Goal: Task Accomplishment & Management: Complete application form

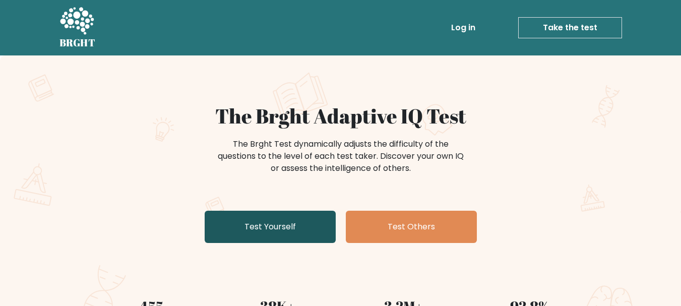
click at [329, 226] on link "Test Yourself" at bounding box center [270, 227] width 131 height 32
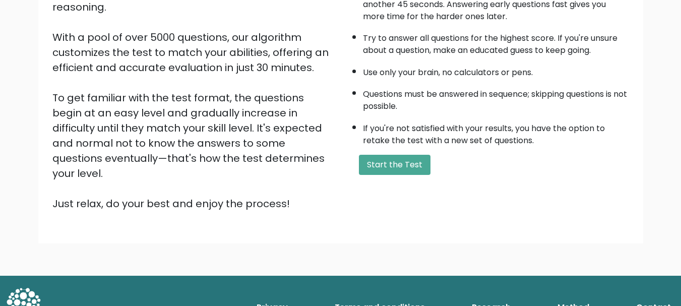
scroll to position [156, 0]
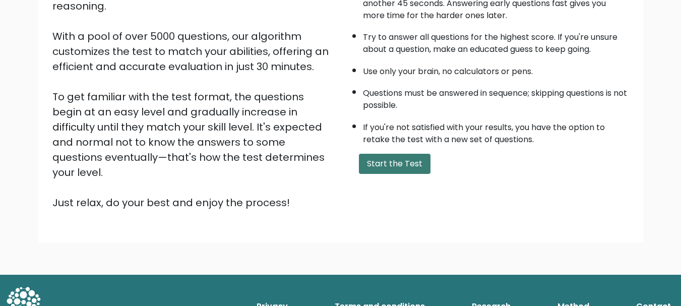
click at [390, 173] on button "Start the Test" at bounding box center [395, 164] width 72 height 20
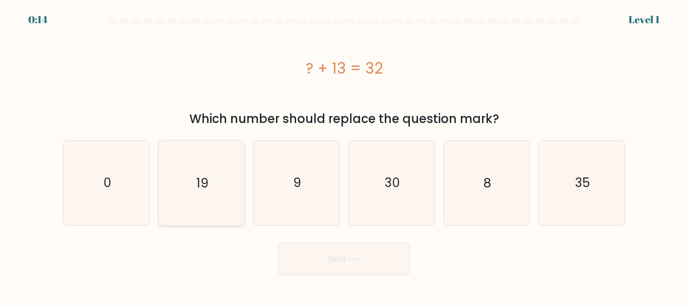
click at [221, 182] on icon "19" at bounding box center [201, 183] width 84 height 84
click at [344, 156] on input "b. 19" at bounding box center [344, 154] width 1 height 3
radio input "true"
click at [385, 262] on button "Next" at bounding box center [344, 259] width 131 height 32
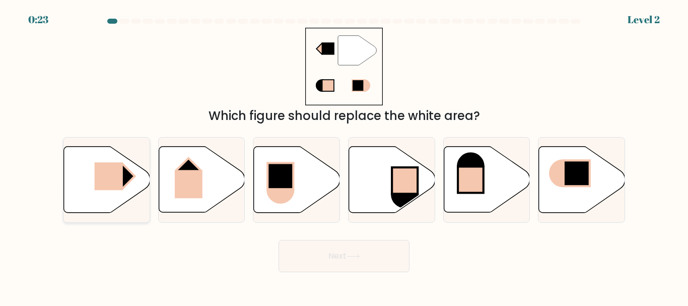
click at [120, 179] on rect at bounding box center [108, 176] width 28 height 28
click at [344, 156] on input "a." at bounding box center [344, 154] width 1 height 3
radio input "true"
click at [301, 260] on button "Next" at bounding box center [344, 256] width 131 height 32
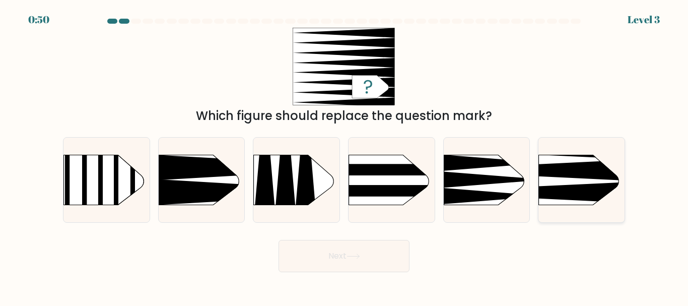
click at [565, 184] on rect at bounding box center [521, 135] width 224 height 170
click at [345, 156] on input "f." at bounding box center [344, 154] width 1 height 3
radio input "true"
click at [366, 263] on button "Next" at bounding box center [344, 256] width 131 height 32
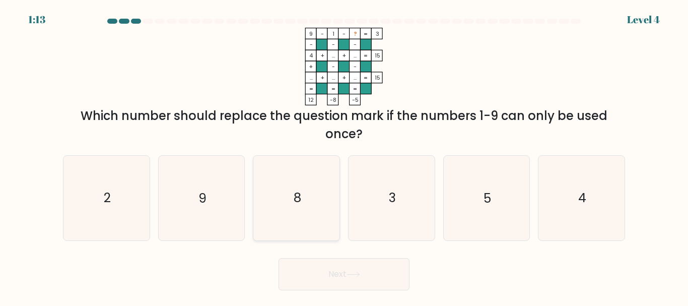
click at [299, 197] on text "8" at bounding box center [298, 198] width 8 height 18
click at [344, 156] on input "c. 8" at bounding box center [344, 154] width 1 height 3
radio input "true"
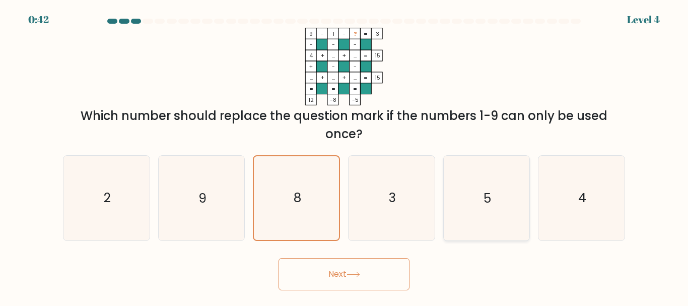
click at [480, 210] on icon "5" at bounding box center [486, 198] width 84 height 84
click at [345, 156] on input "e. 5" at bounding box center [344, 154] width 1 height 3
radio input "true"
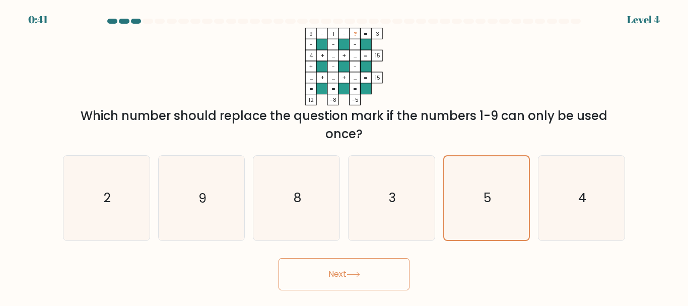
click at [351, 279] on button "Next" at bounding box center [344, 274] width 131 height 32
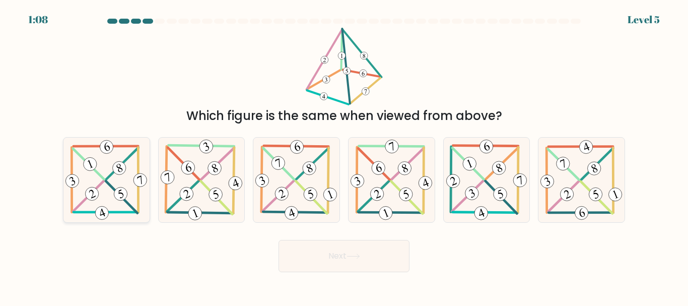
click at [112, 192] on icon at bounding box center [106, 180] width 86 height 84
click at [344, 156] on input "a." at bounding box center [344, 154] width 1 height 3
radio input "true"
click at [324, 251] on button "Next" at bounding box center [344, 256] width 131 height 32
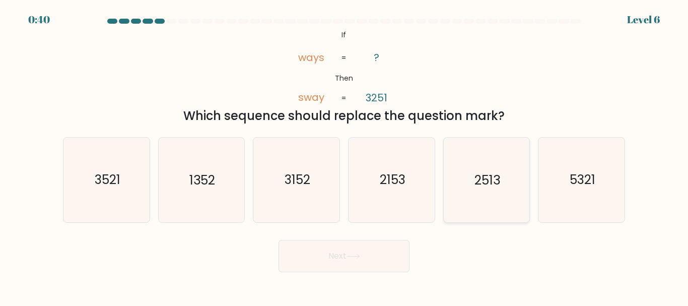
click at [490, 178] on text "2513" at bounding box center [488, 180] width 26 height 18
click at [345, 156] on input "e. 2513" at bounding box center [344, 154] width 1 height 3
radio input "true"
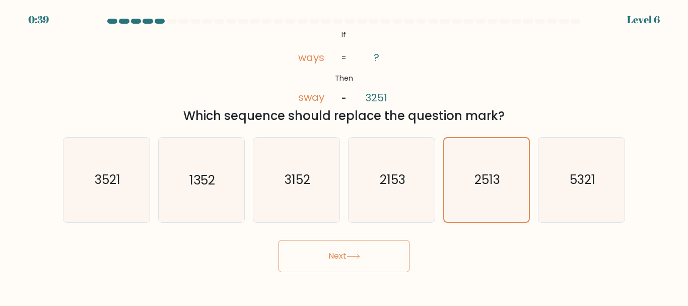
click at [367, 254] on button "Next" at bounding box center [344, 256] width 131 height 32
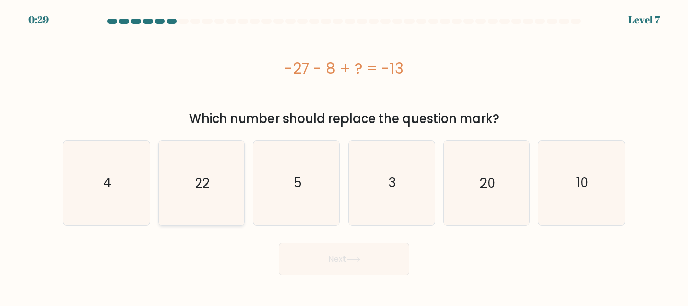
drag, startPoint x: 211, startPoint y: 191, endPoint x: 217, endPoint y: 198, distance: 9.0
click at [211, 190] on icon "22" at bounding box center [201, 183] width 84 height 84
click at [344, 156] on input "b. 22" at bounding box center [344, 154] width 1 height 3
radio input "true"
click at [330, 265] on button "Next" at bounding box center [344, 259] width 131 height 32
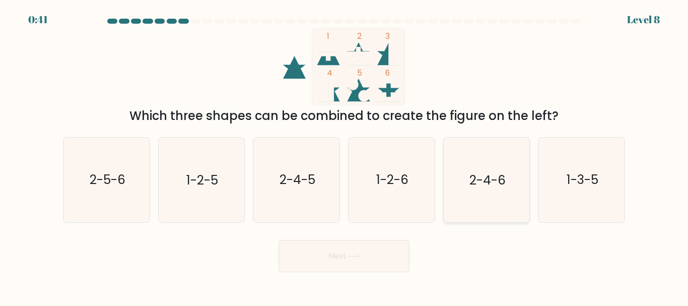
click at [487, 184] on text "2-4-6" at bounding box center [488, 180] width 36 height 18
click at [345, 156] on input "e. 2-4-6" at bounding box center [344, 154] width 1 height 3
radio input "true"
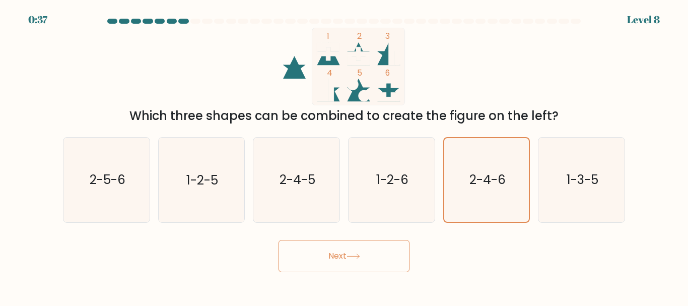
click at [345, 258] on button "Next" at bounding box center [344, 256] width 131 height 32
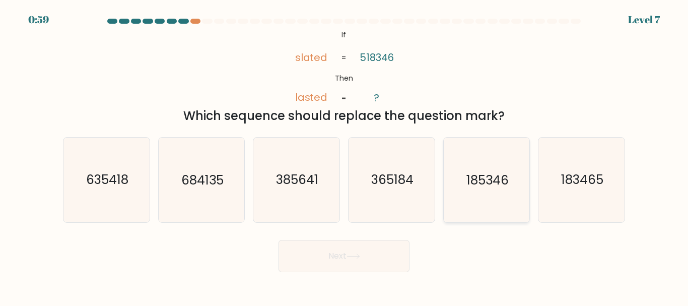
click at [486, 191] on icon "185346" at bounding box center [486, 180] width 84 height 84
click at [345, 156] on input "e. 185346" at bounding box center [344, 154] width 1 height 3
radio input "true"
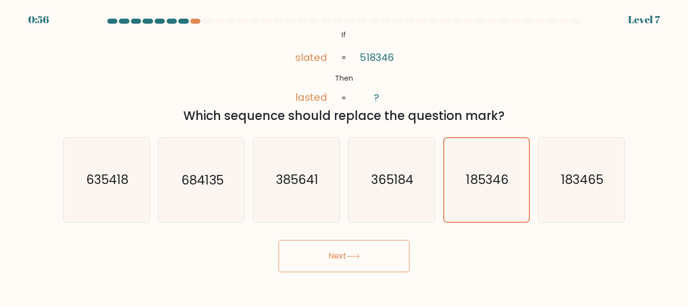
click at [377, 258] on button "Next" at bounding box center [344, 256] width 131 height 32
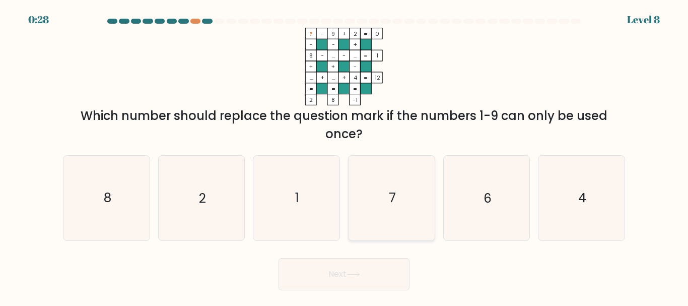
click at [385, 210] on icon "7" at bounding box center [392, 198] width 84 height 84
click at [345, 156] on input "d. 7" at bounding box center [344, 154] width 1 height 3
radio input "true"
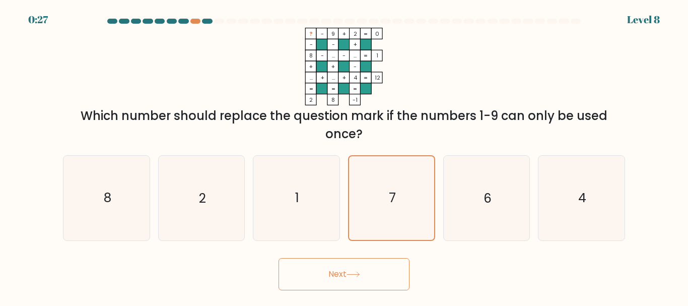
click at [349, 268] on button "Next" at bounding box center [344, 274] width 131 height 32
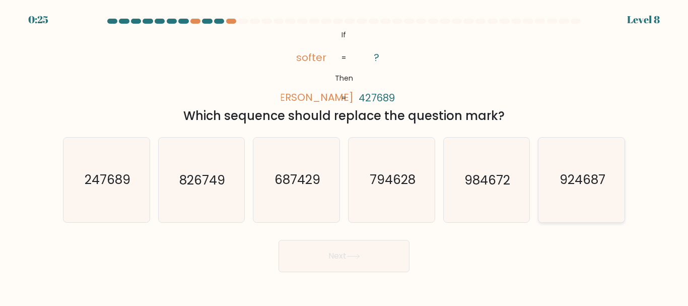
click at [574, 189] on icon "924687" at bounding box center [582, 180] width 84 height 84
click at [345, 156] on input "f. 924687" at bounding box center [344, 154] width 1 height 3
radio input "true"
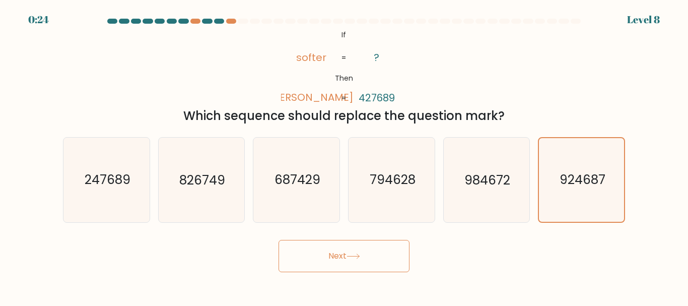
click at [384, 258] on button "Next" at bounding box center [344, 256] width 131 height 32
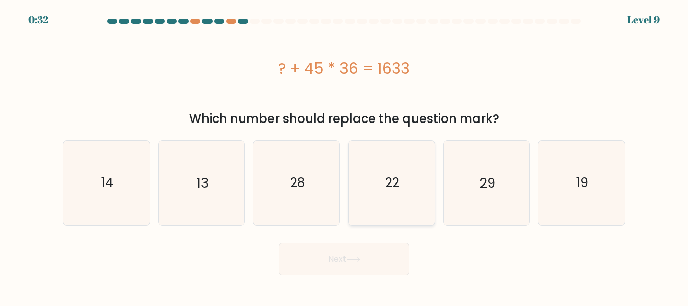
click at [414, 192] on icon "22" at bounding box center [392, 183] width 84 height 84
click at [345, 156] on input "d. 22" at bounding box center [344, 154] width 1 height 3
radio input "true"
click at [382, 263] on button "Next" at bounding box center [344, 259] width 131 height 32
